Goal: Find specific page/section: Find specific page/section

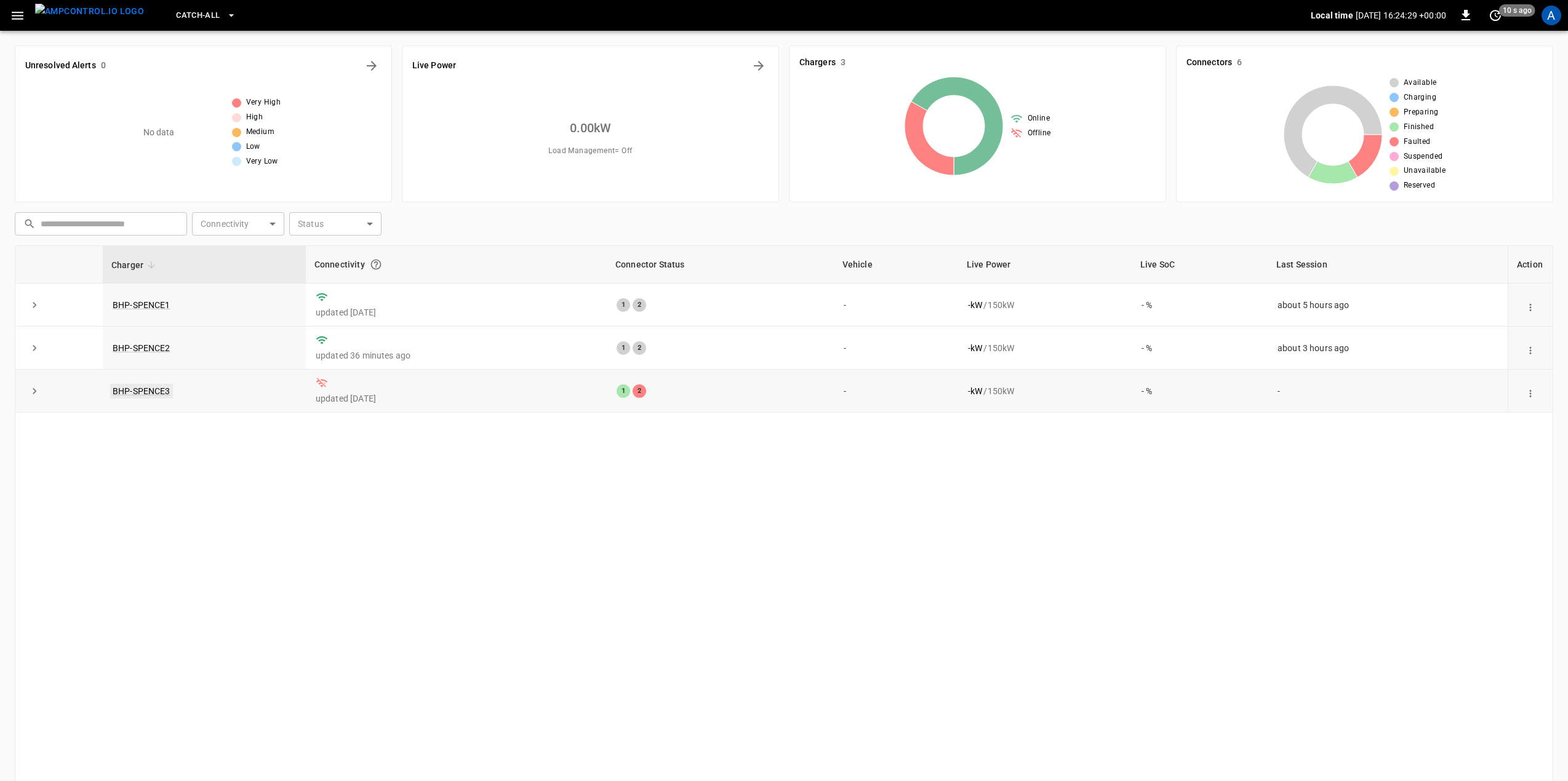
click at [150, 394] on link "BHP-SPENCE3" at bounding box center [142, 390] width 63 height 14
